Goal: Task Accomplishment & Management: Manage account settings

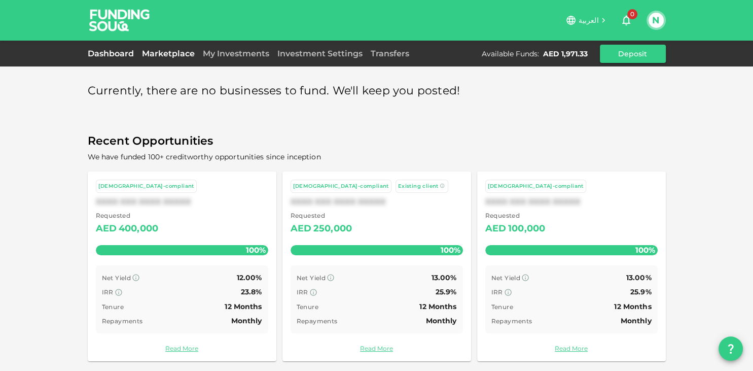
click at [127, 57] on link "Dashboard" at bounding box center [113, 54] width 50 height 10
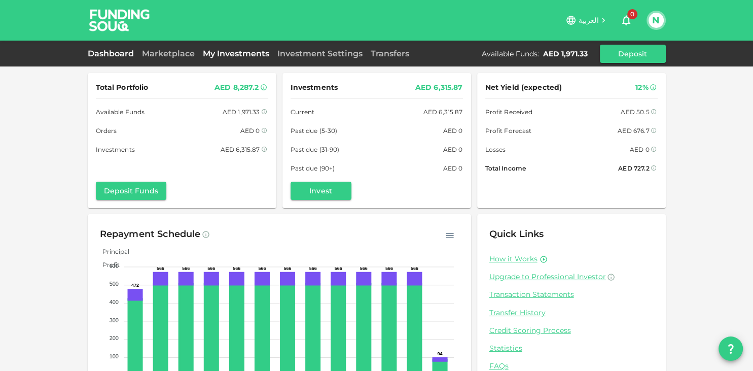
click at [221, 50] on link "My Investments" at bounding box center [236, 54] width 75 height 10
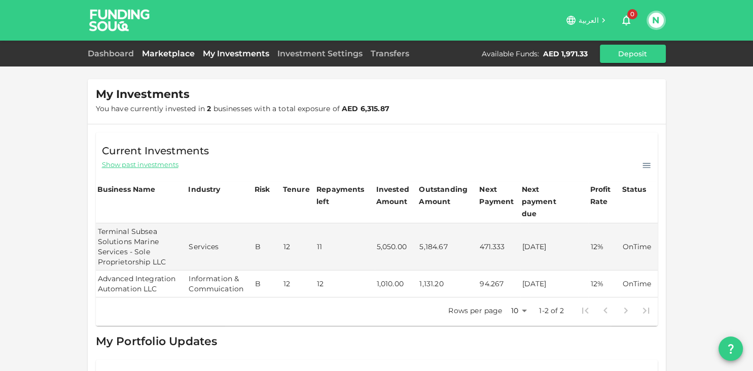
click at [143, 51] on link "Marketplace" at bounding box center [168, 54] width 61 height 10
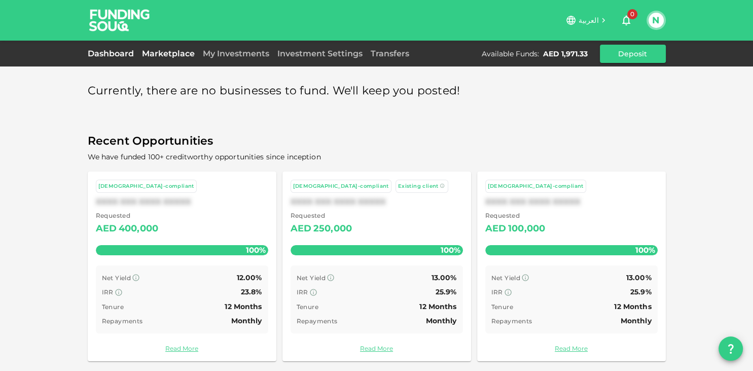
click at [106, 54] on link "Dashboard" at bounding box center [113, 54] width 50 height 10
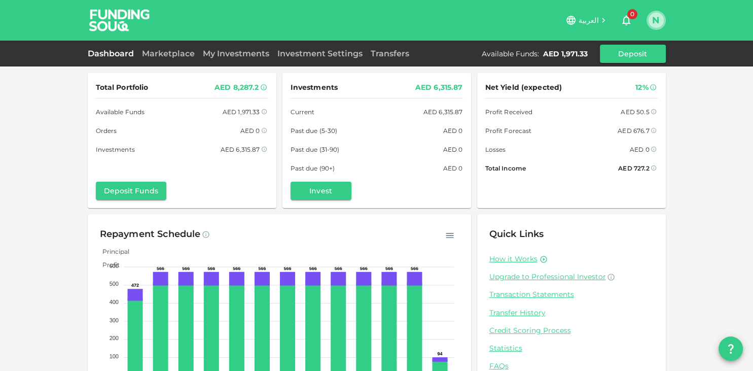
click at [654, 23] on button "N" at bounding box center [655, 20] width 15 height 15
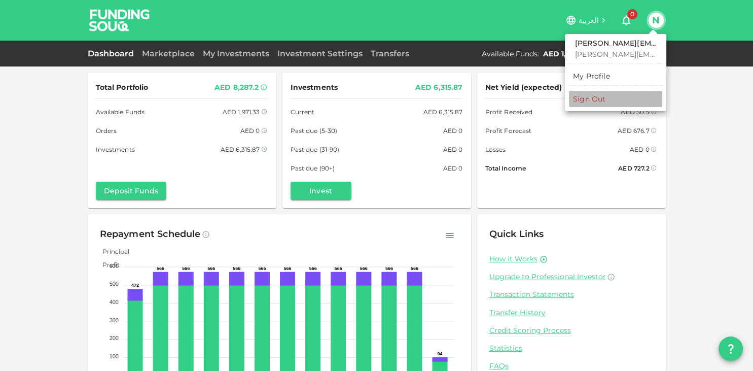
click at [585, 102] on div "Sign Out" at bounding box center [589, 99] width 32 height 10
